Goal: Navigation & Orientation: Find specific page/section

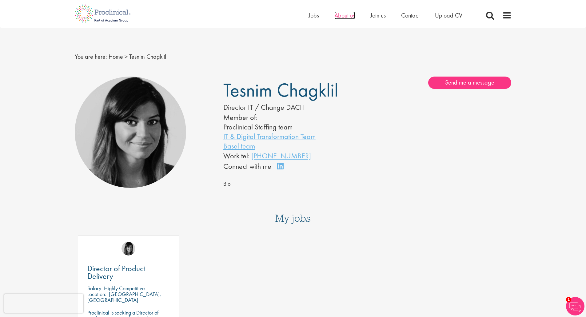
click at [346, 17] on span "About us" at bounding box center [344, 15] width 21 height 8
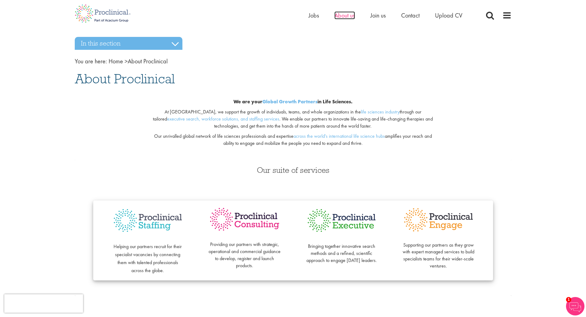
click at [351, 18] on span "About us" at bounding box center [344, 15] width 21 height 8
click at [314, 16] on span "Jobs" at bounding box center [313, 15] width 10 height 8
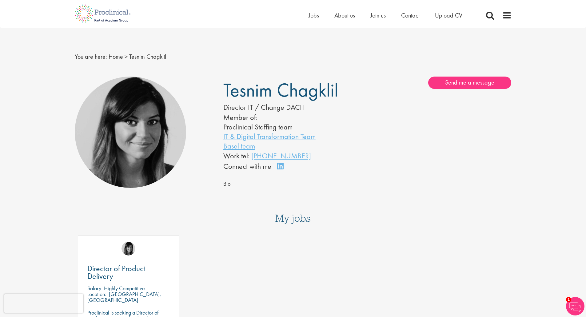
drag, startPoint x: 338, startPoint y: 93, endPoint x: 224, endPoint y: 89, distance: 114.5
click at [224, 89] on h1 "Tesnim Chagklil" at bounding box center [285, 90] width 125 height 15
copy span "Tesnim Chagklil"
click at [122, 10] on img at bounding box center [102, 13] width 65 height 27
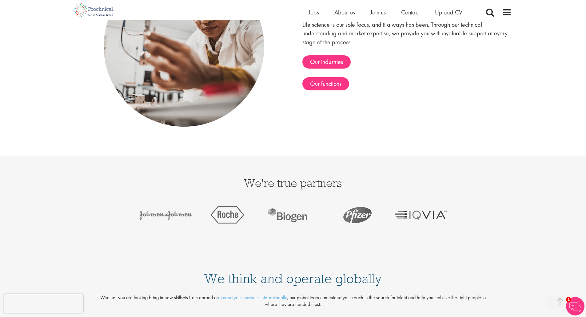
scroll to position [1260, 0]
